Goal: Book appointment/travel/reservation

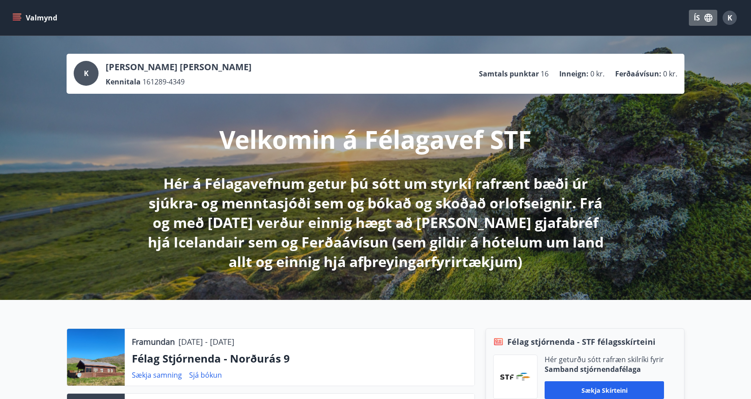
click at [705, 20] on icon "button" at bounding box center [709, 18] width 10 height 10
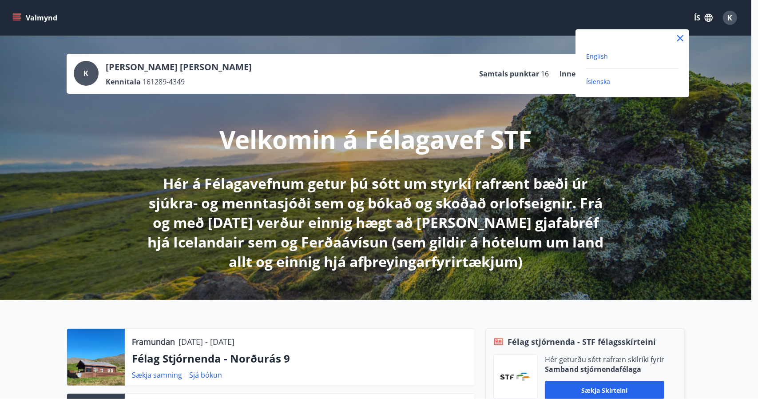
click at [595, 58] on span "English" at bounding box center [597, 56] width 22 height 8
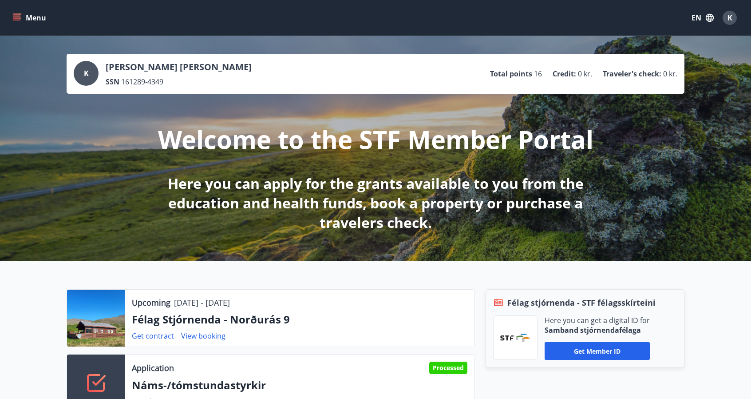
click at [12, 12] on button "Menu" at bounding box center [30, 18] width 39 height 16
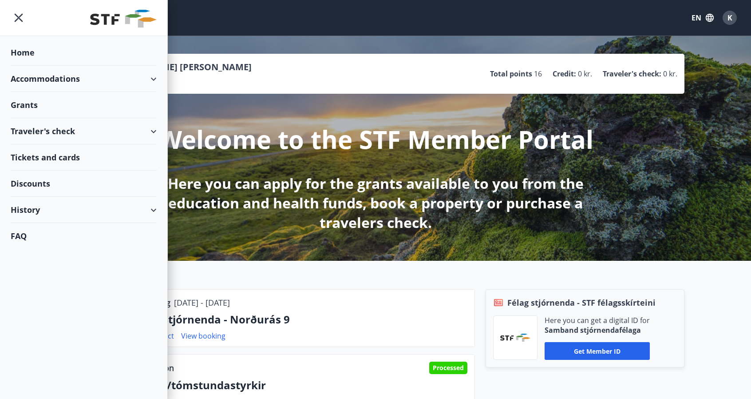
click at [55, 78] on div "Accommodations" at bounding box center [84, 79] width 146 height 26
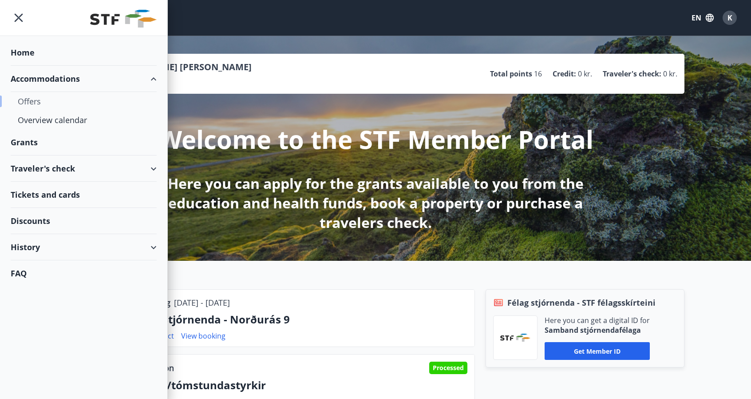
click at [26, 103] on div "Offers" at bounding box center [84, 101] width 132 height 19
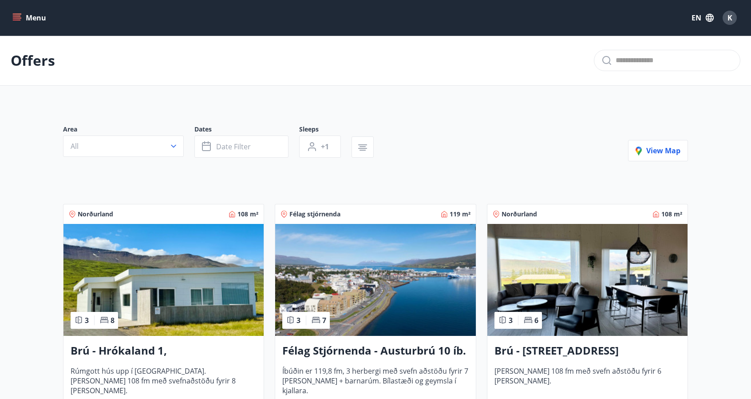
click at [26, 17] on button "Menu" at bounding box center [30, 18] width 39 height 16
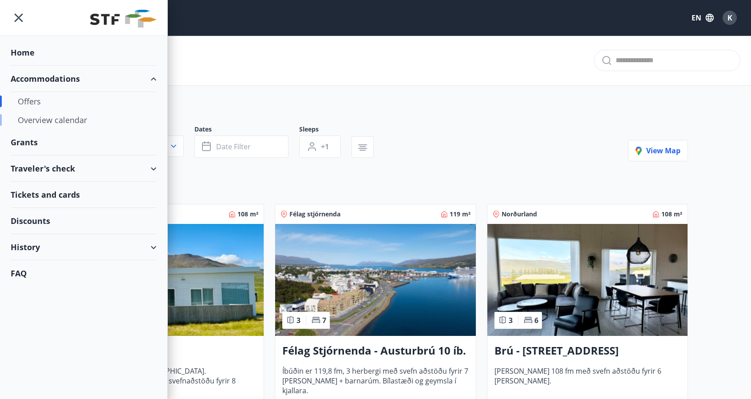
click at [47, 117] on div "Overview calendar" at bounding box center [84, 120] width 132 height 19
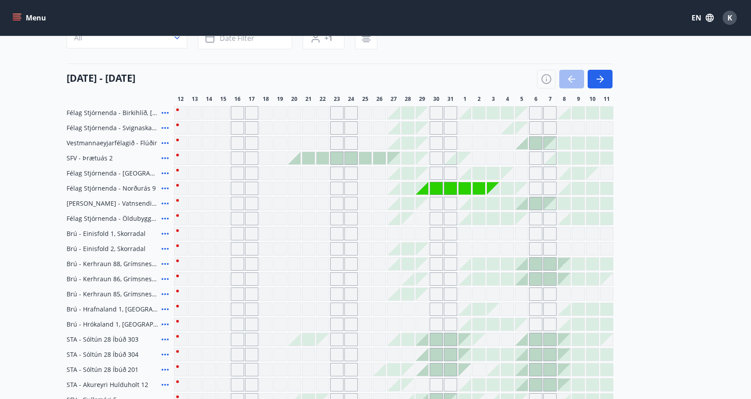
scroll to position [89, 0]
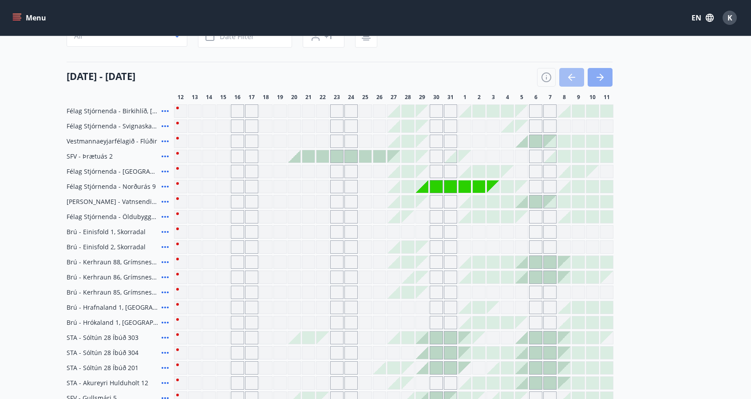
click at [599, 80] on icon "button" at bounding box center [600, 77] width 11 height 11
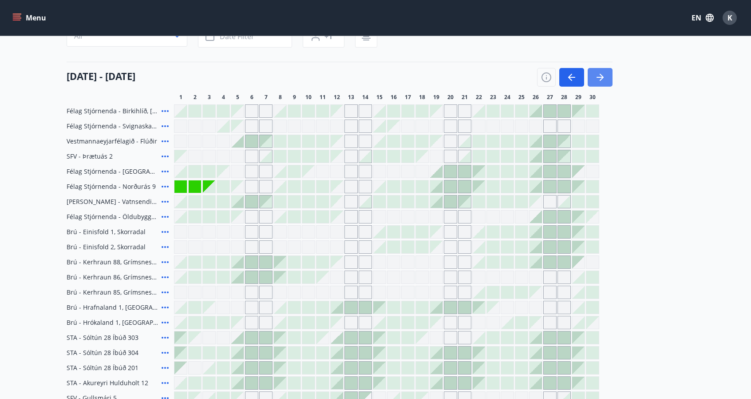
click at [595, 81] on icon "button" at bounding box center [600, 77] width 11 height 11
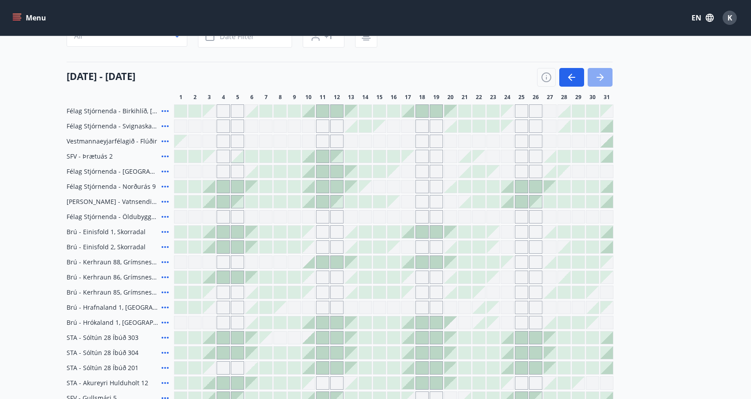
click at [601, 79] on icon "button" at bounding box center [602, 77] width 4 height 7
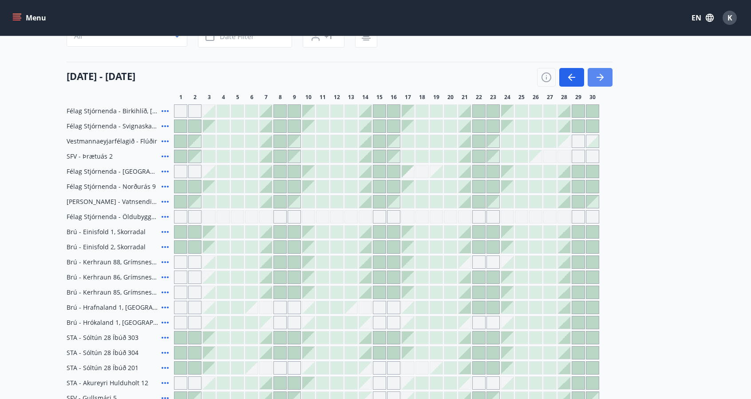
click at [601, 79] on icon "button" at bounding box center [602, 77] width 4 height 7
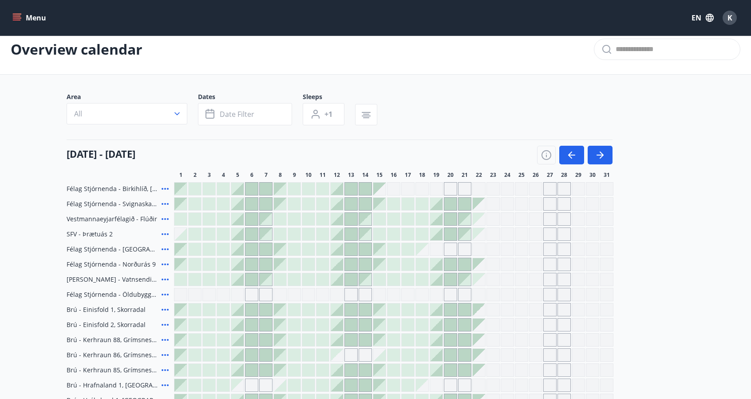
scroll to position [0, 0]
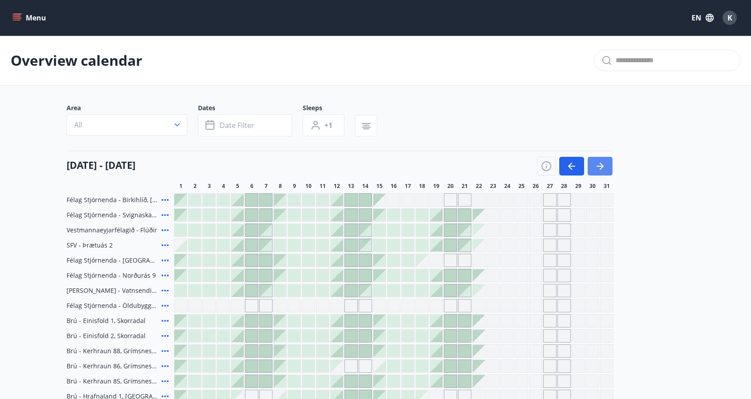
click at [601, 166] on icon "button" at bounding box center [600, 166] width 7 height 1
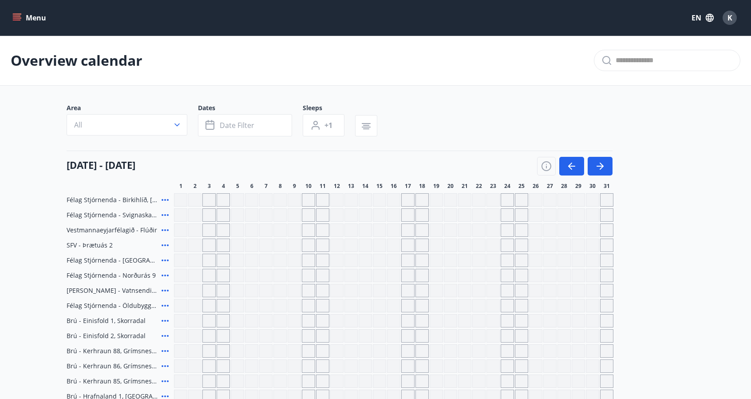
drag, startPoint x: 579, startPoint y: 164, endPoint x: 571, endPoint y: 226, distance: 62.7
click at [579, 164] on button "button" at bounding box center [571, 166] width 25 height 19
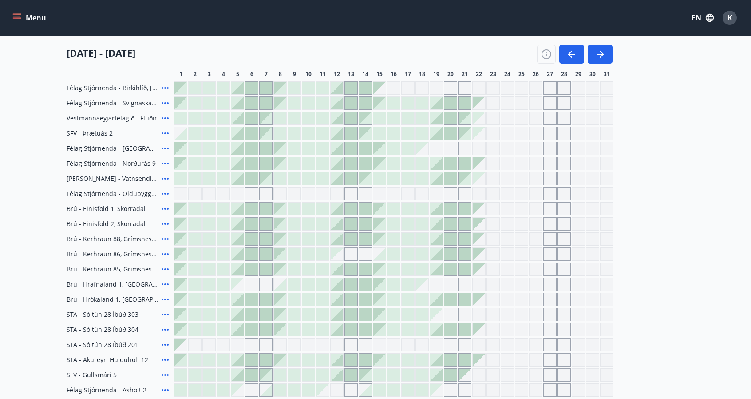
scroll to position [14, 0]
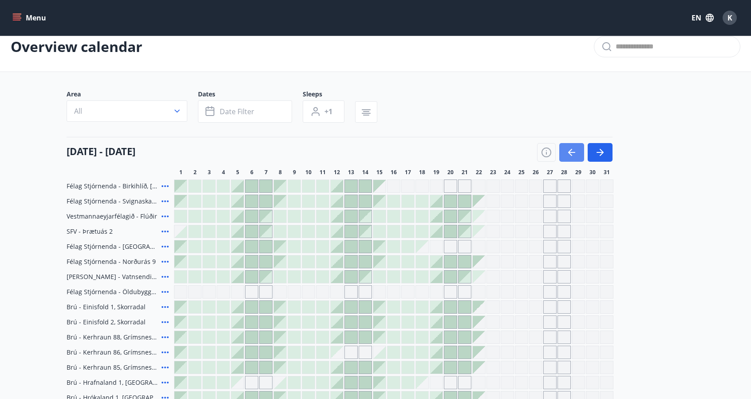
click at [569, 158] on button "button" at bounding box center [571, 152] width 25 height 19
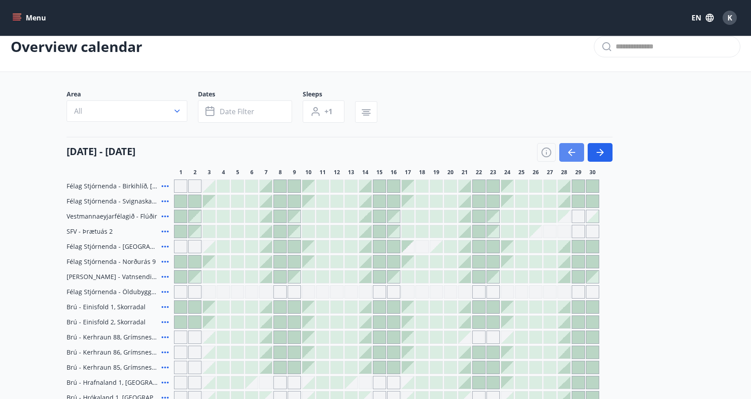
click at [571, 155] on icon "button" at bounding box center [572, 152] width 11 height 11
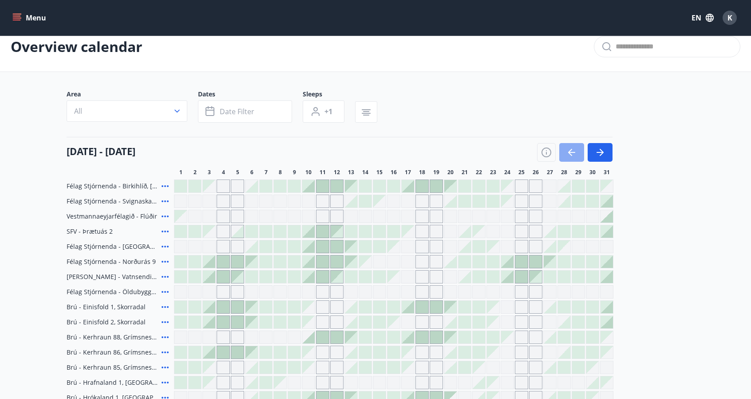
click at [571, 155] on icon "button" at bounding box center [572, 152] width 11 height 11
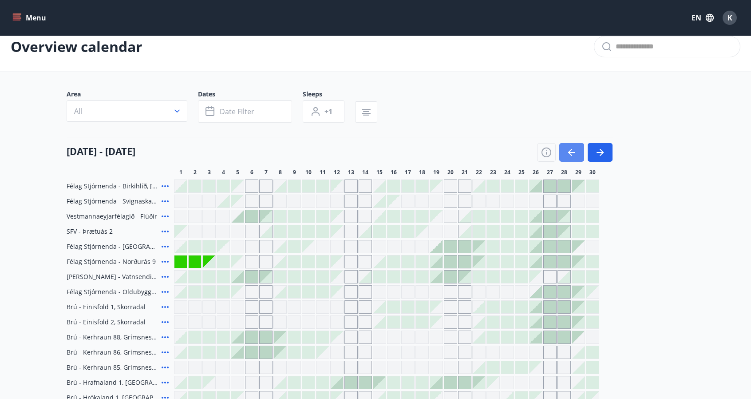
click at [571, 155] on icon "button" at bounding box center [572, 152] width 11 height 11
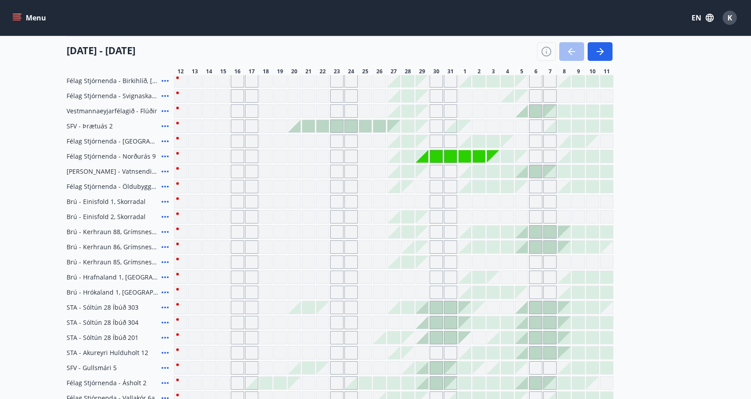
scroll to position [109, 0]
